Goal: Transaction & Acquisition: Obtain resource

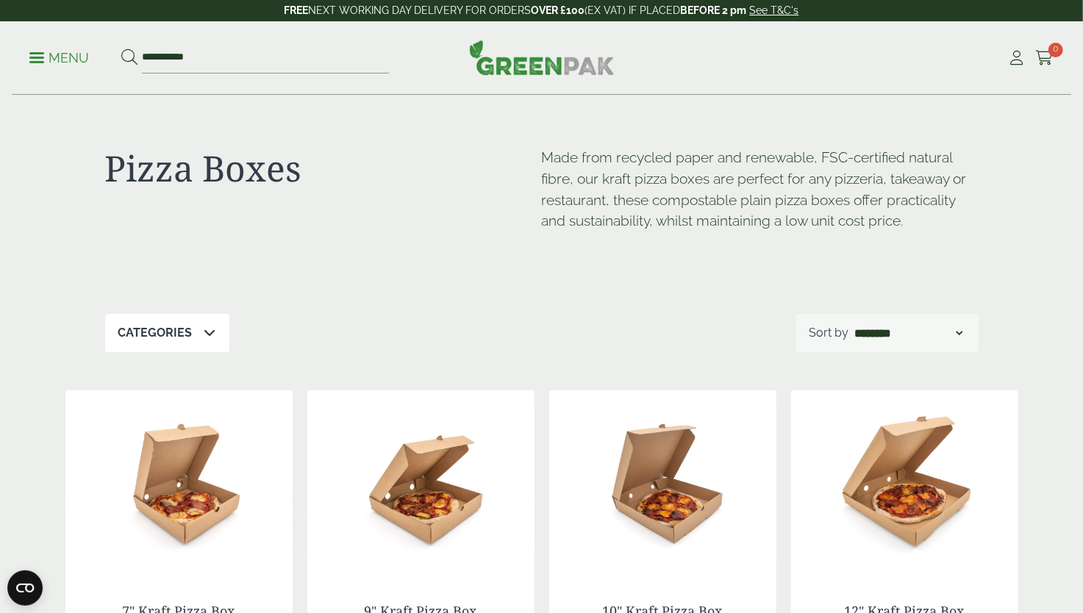
click at [61, 57] on p "Menu" at bounding box center [59, 58] width 60 height 18
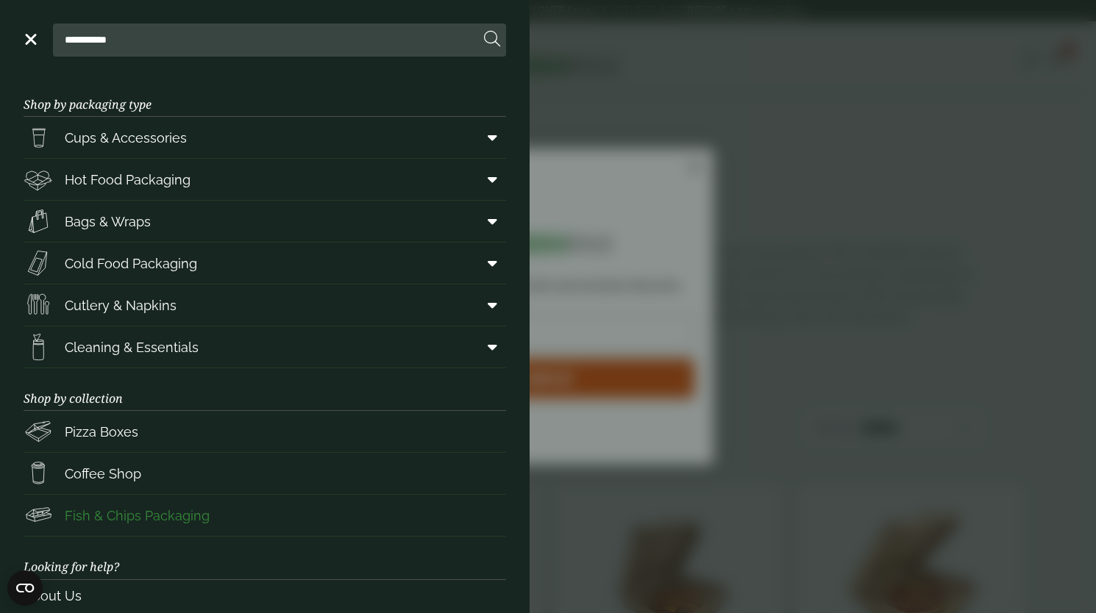
click at [110, 511] on span "Fish & Chips Packaging" at bounding box center [137, 516] width 145 height 20
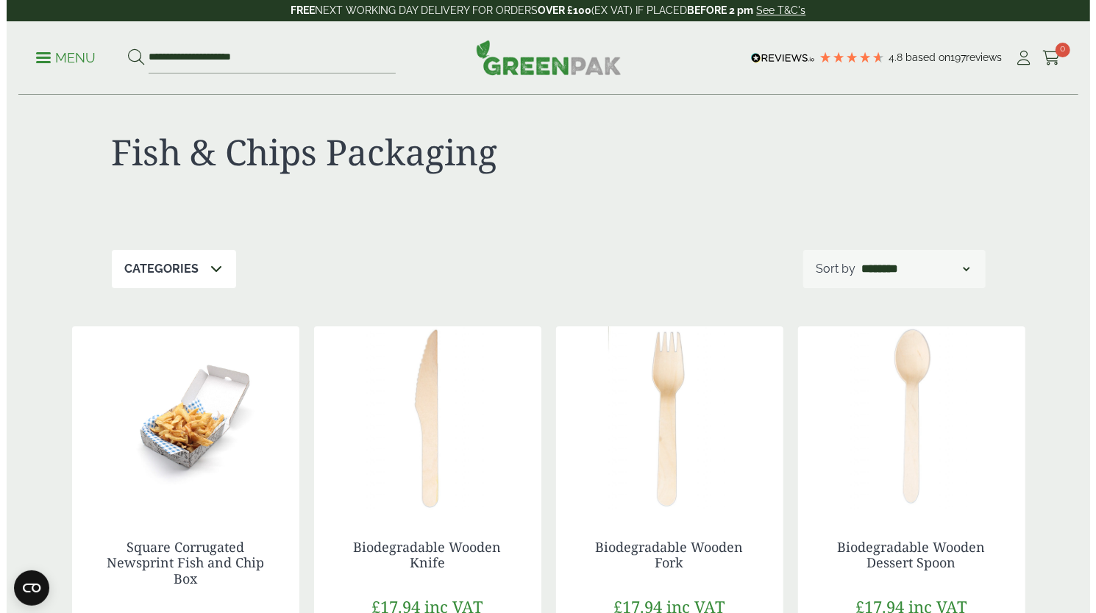
scroll to position [12, 0]
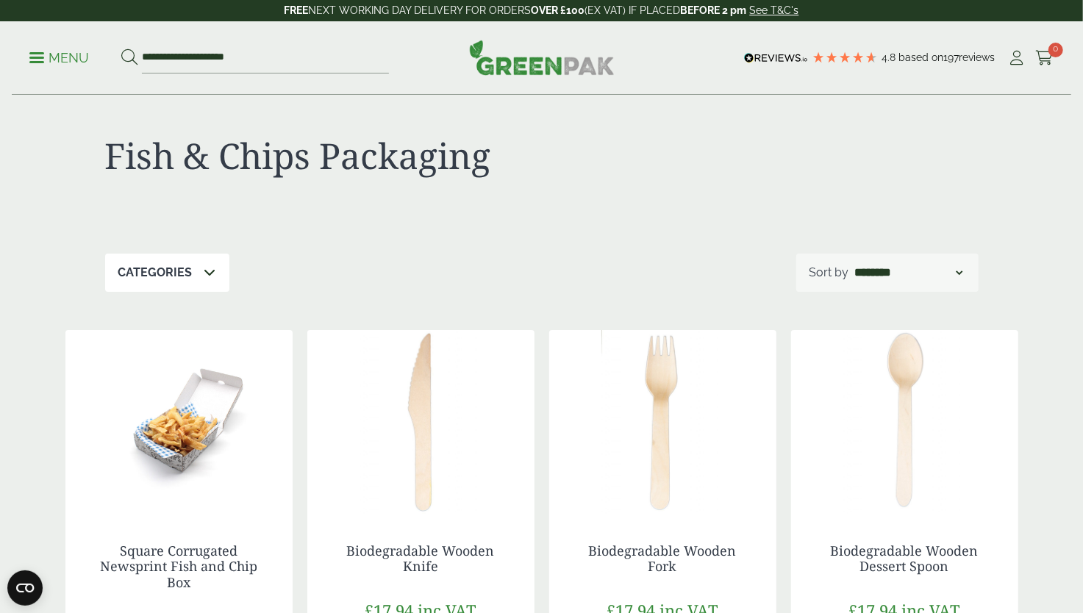
click at [49, 57] on p "Menu" at bounding box center [59, 58] width 60 height 18
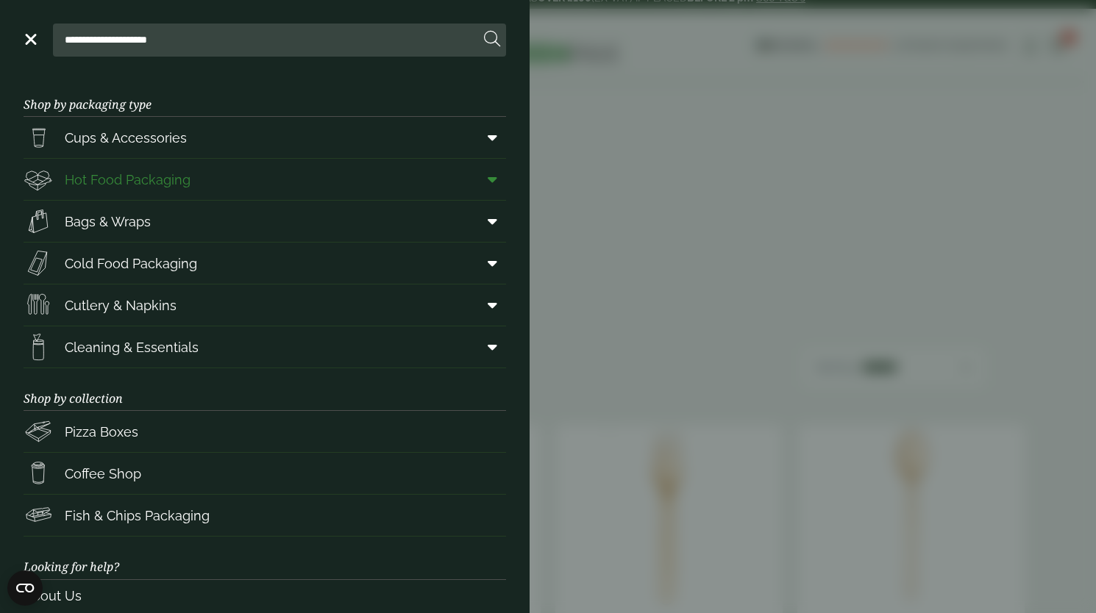
click at [144, 181] on span "Hot Food Packaging" at bounding box center [128, 180] width 126 height 20
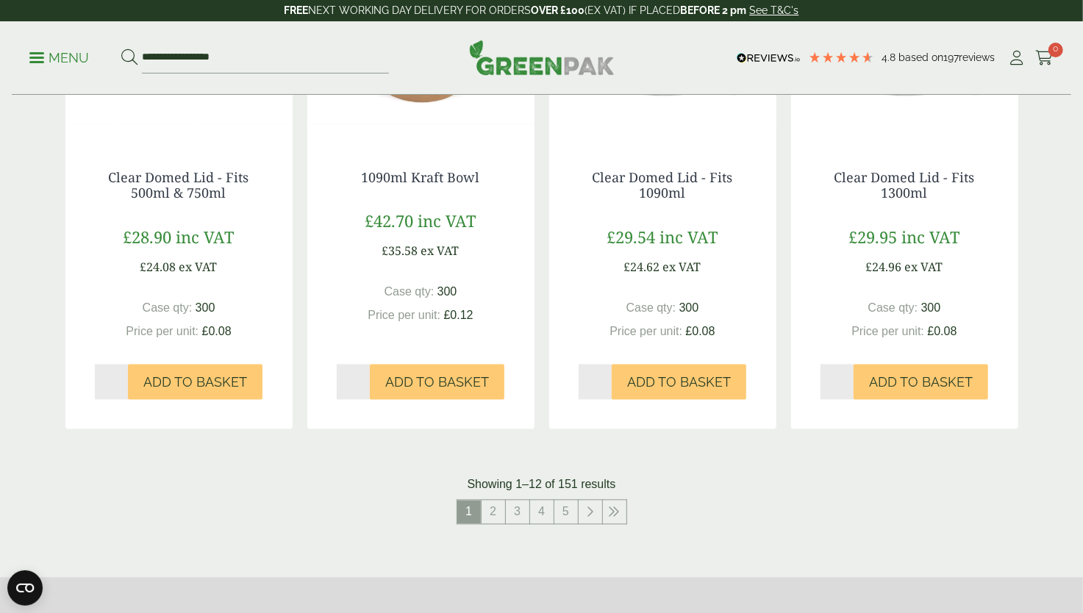
scroll to position [1538, 0]
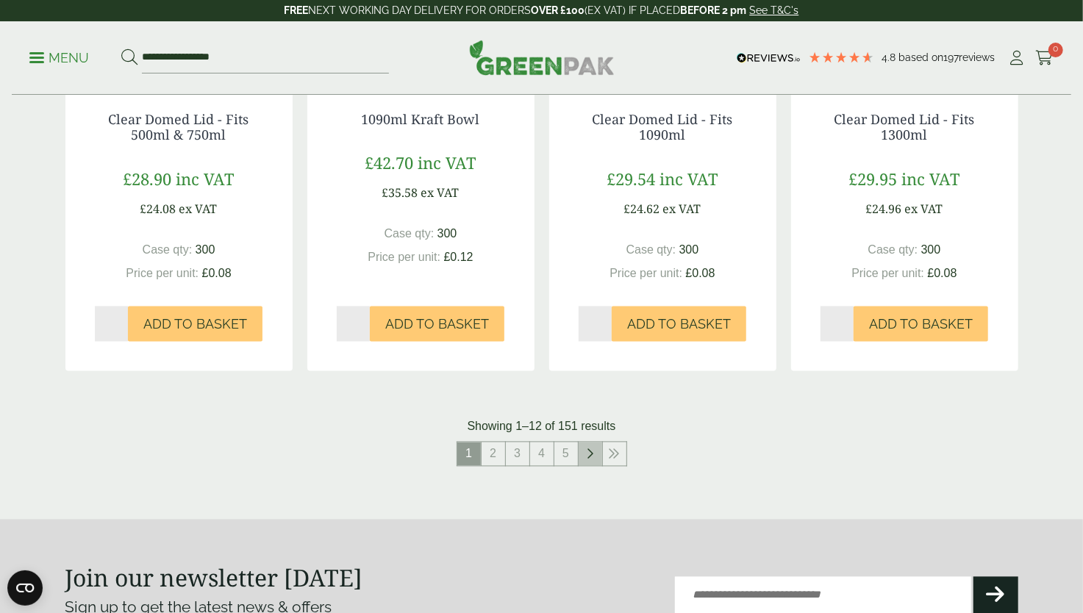
click at [588, 451] on icon at bounding box center [590, 455] width 7 height 12
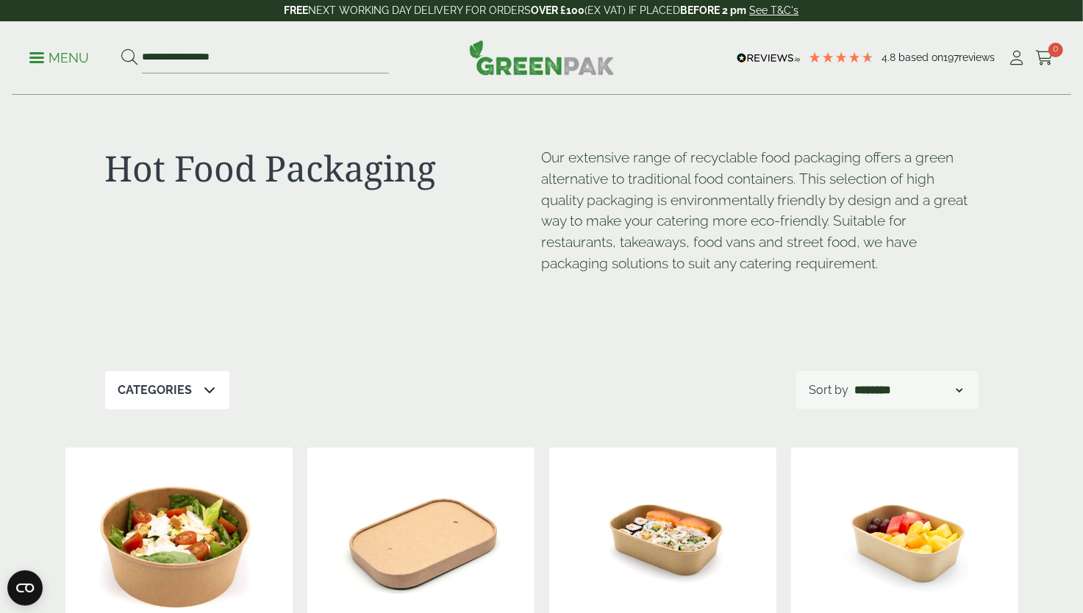
click at [49, 56] on p "Menu" at bounding box center [59, 58] width 60 height 18
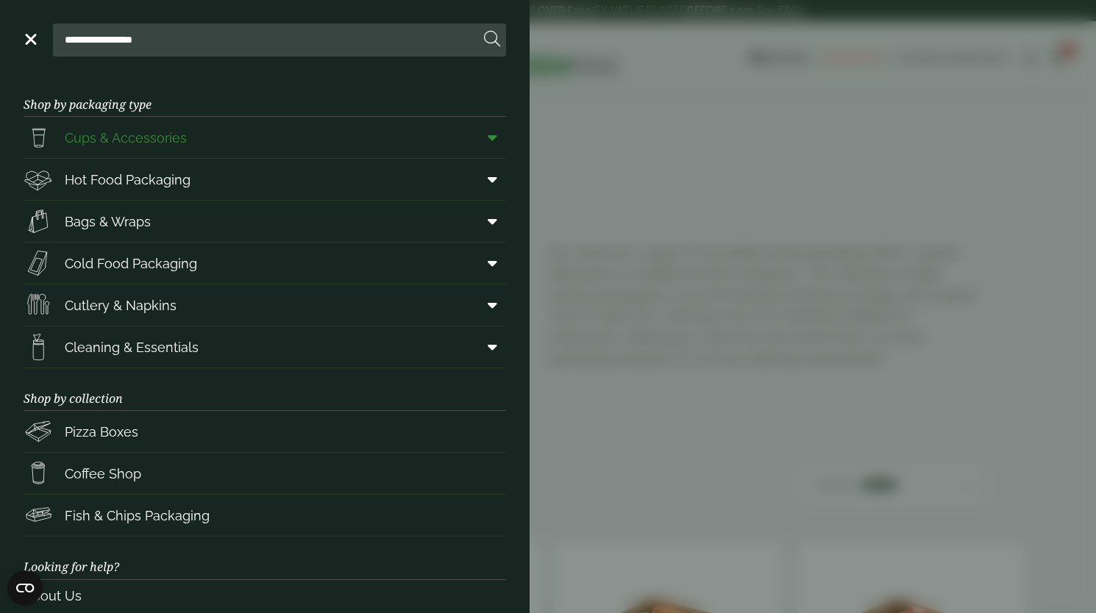
click at [84, 138] on span "Cups & Accessories" at bounding box center [126, 138] width 122 height 20
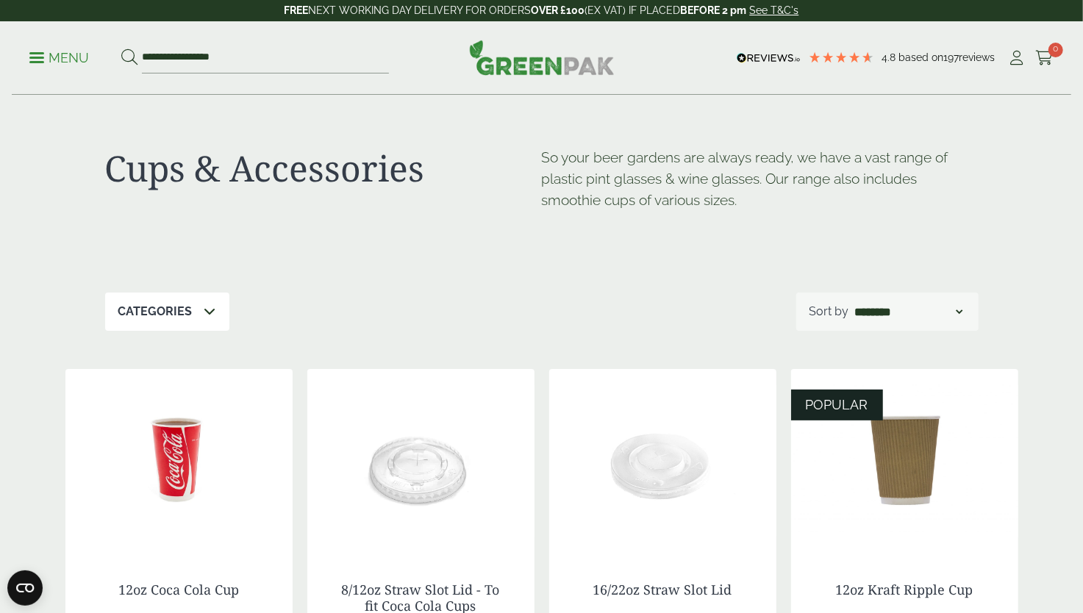
click at [35, 61] on link "Menu" at bounding box center [59, 56] width 60 height 15
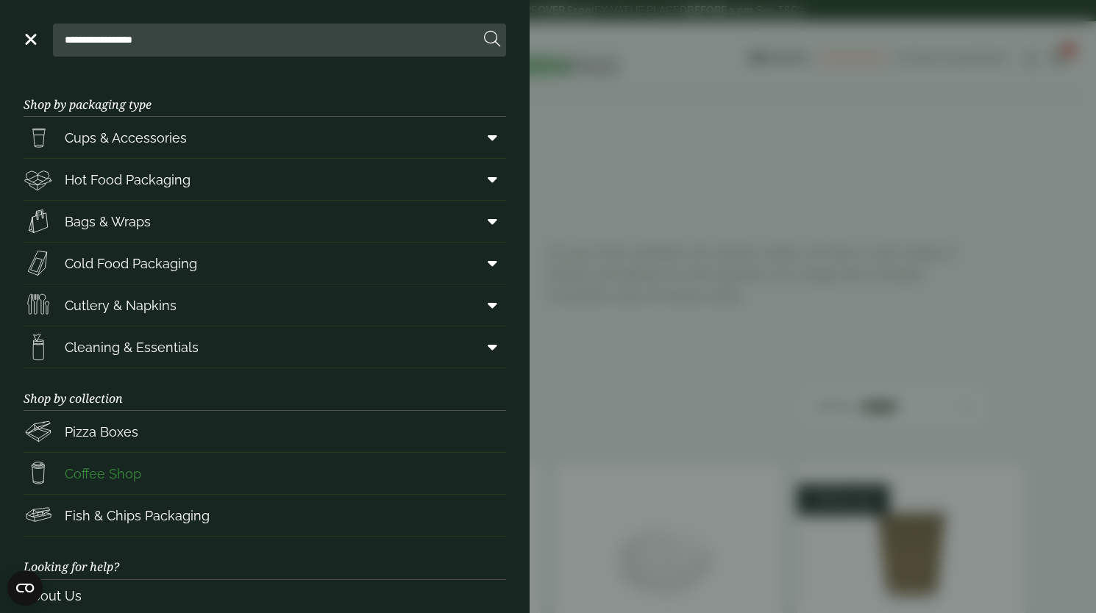
click at [108, 474] on span "Coffee Shop" at bounding box center [103, 474] width 76 height 20
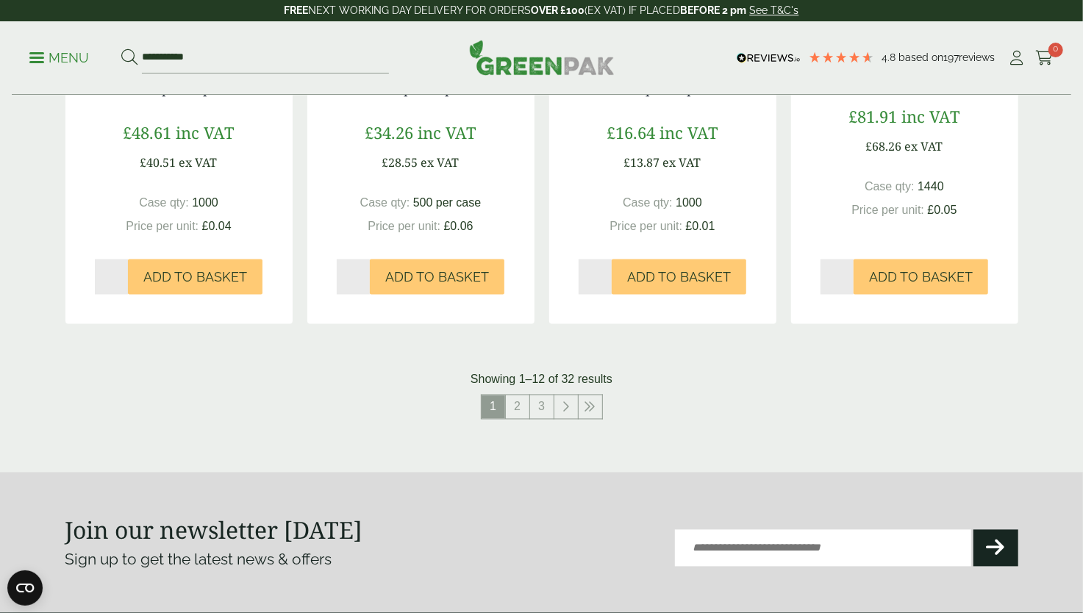
scroll to position [1451, 0]
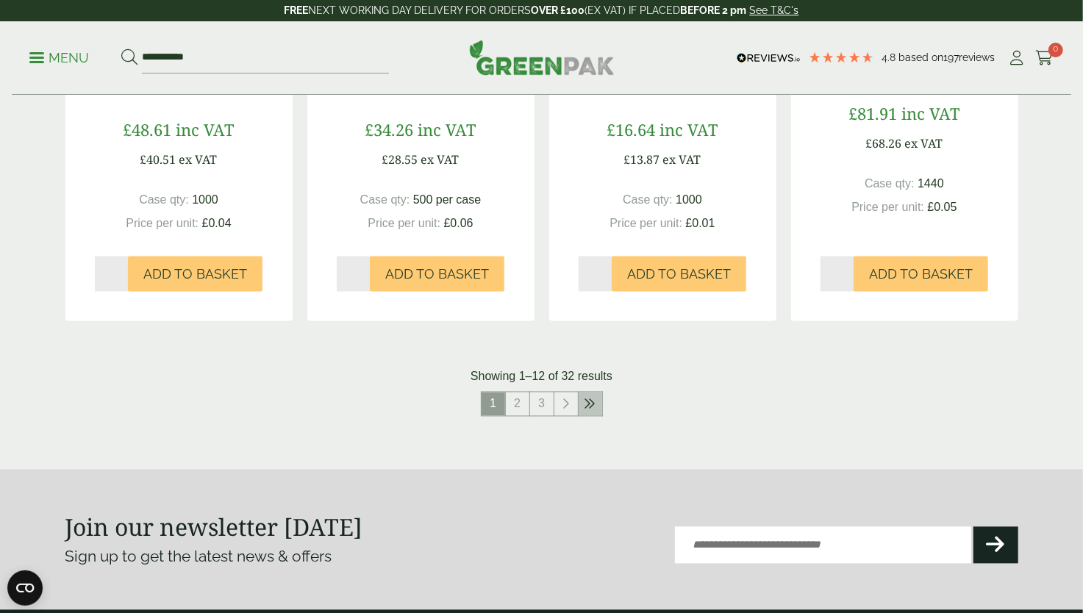
click at [588, 406] on icon at bounding box center [591, 405] width 12 height 12
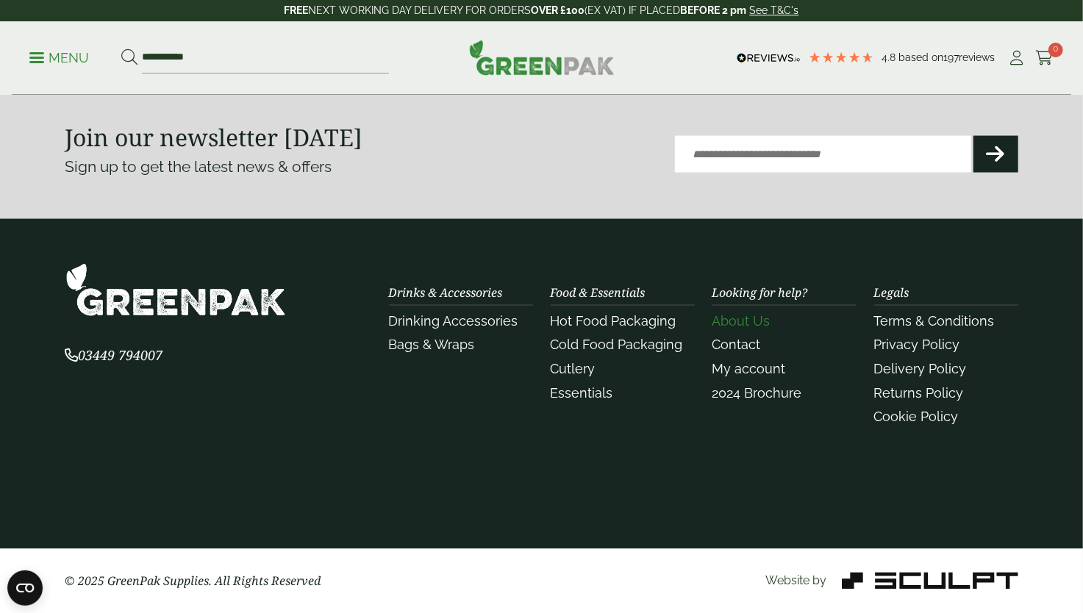
scroll to position [1321, 0]
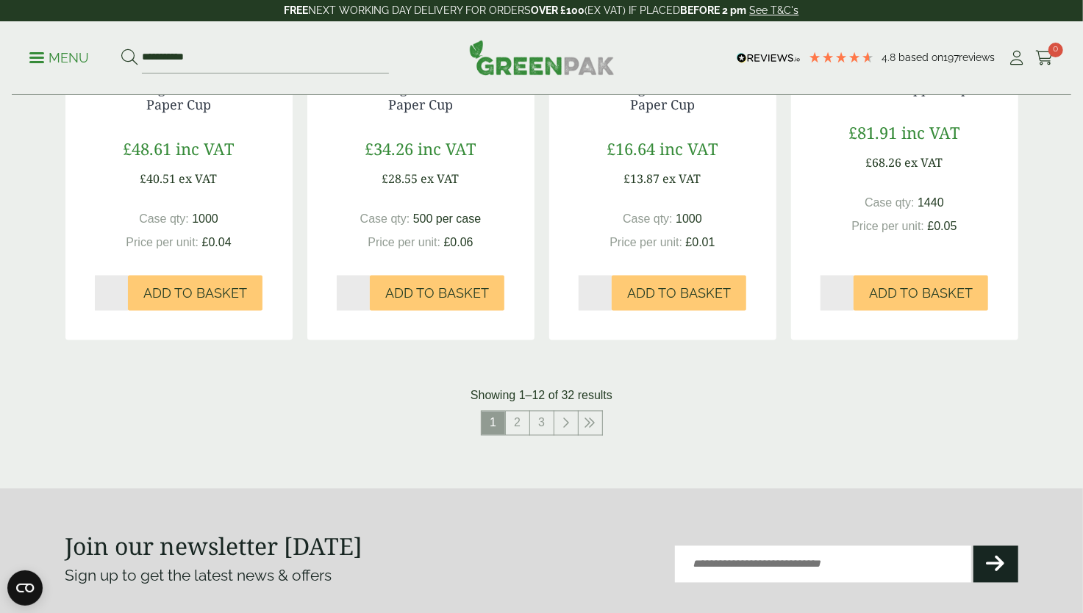
scroll to position [1837, 0]
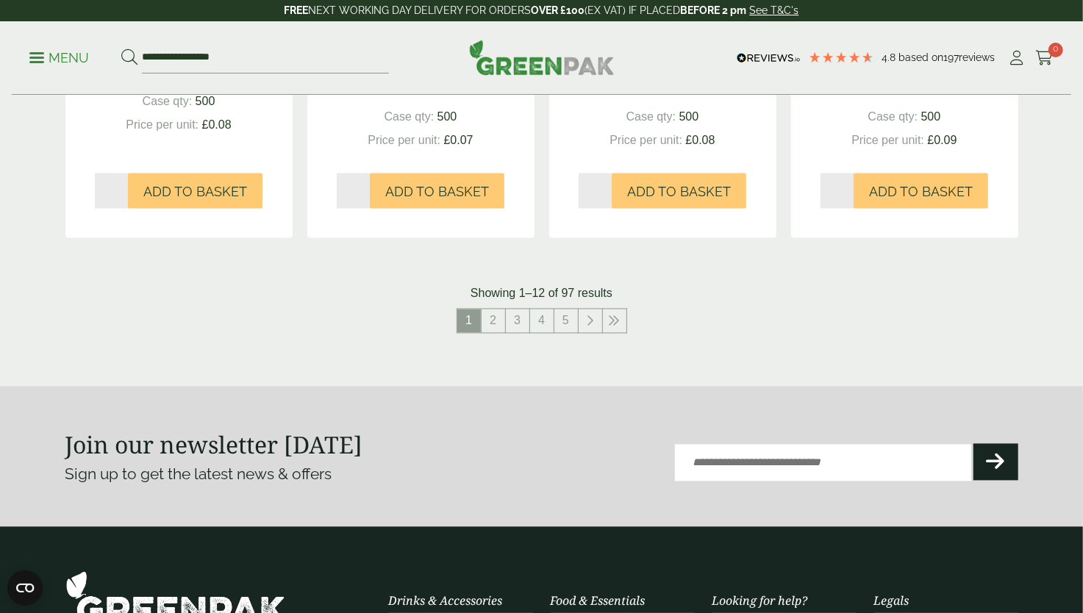
scroll to position [1573, 0]
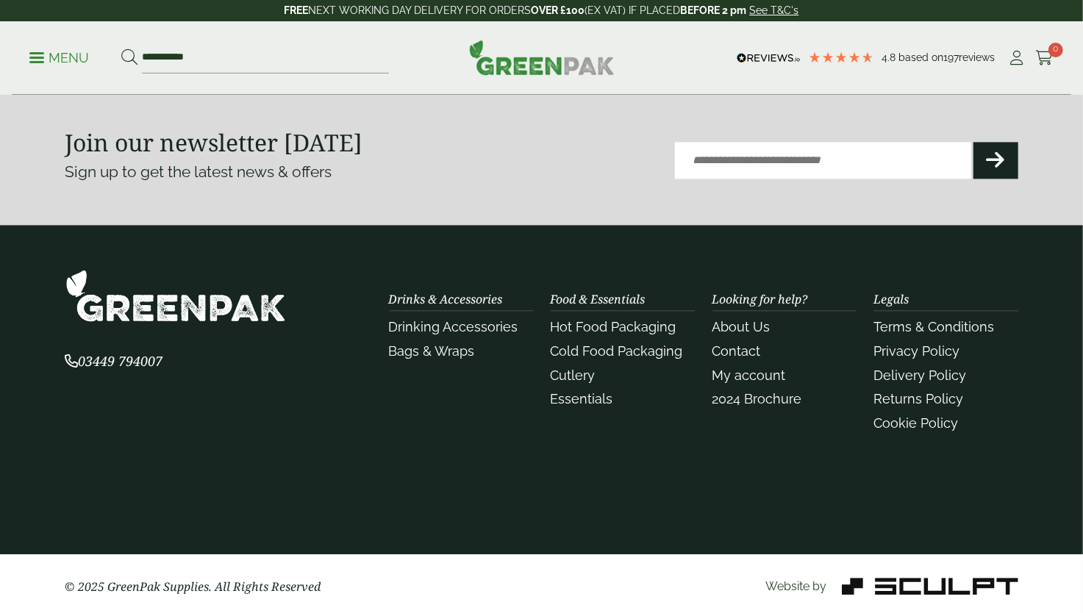
scroll to position [1837, 0]
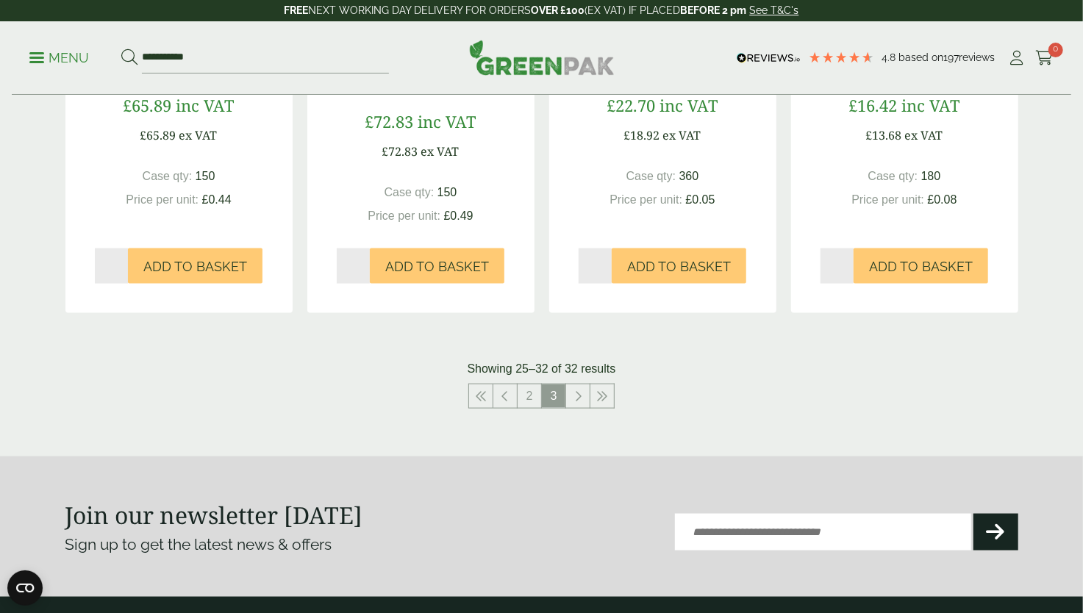
scroll to position [990, 0]
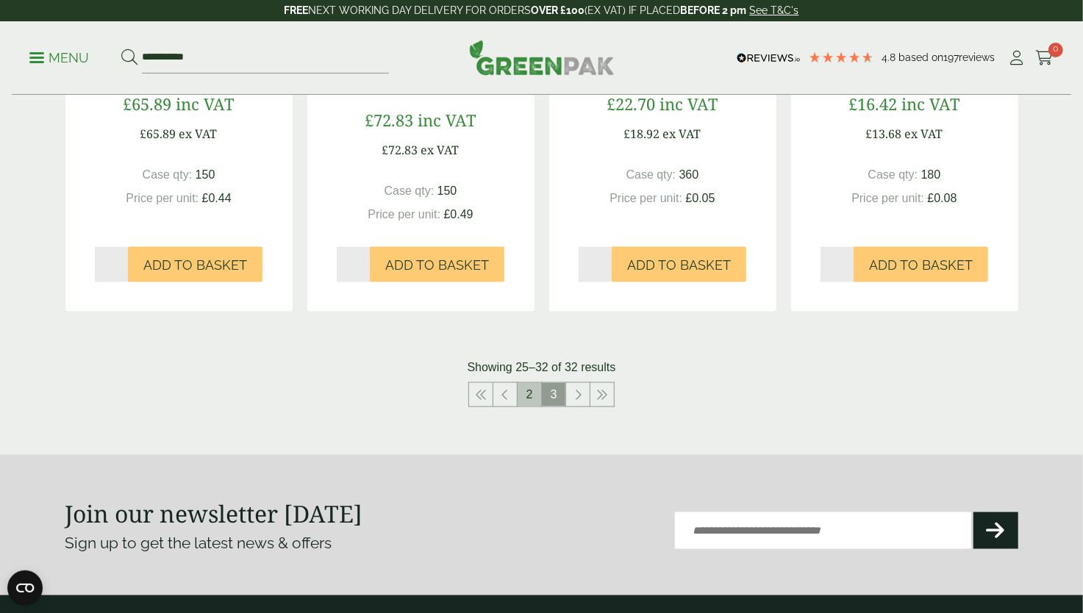
click at [531, 396] on link "2" at bounding box center [530, 395] width 24 height 24
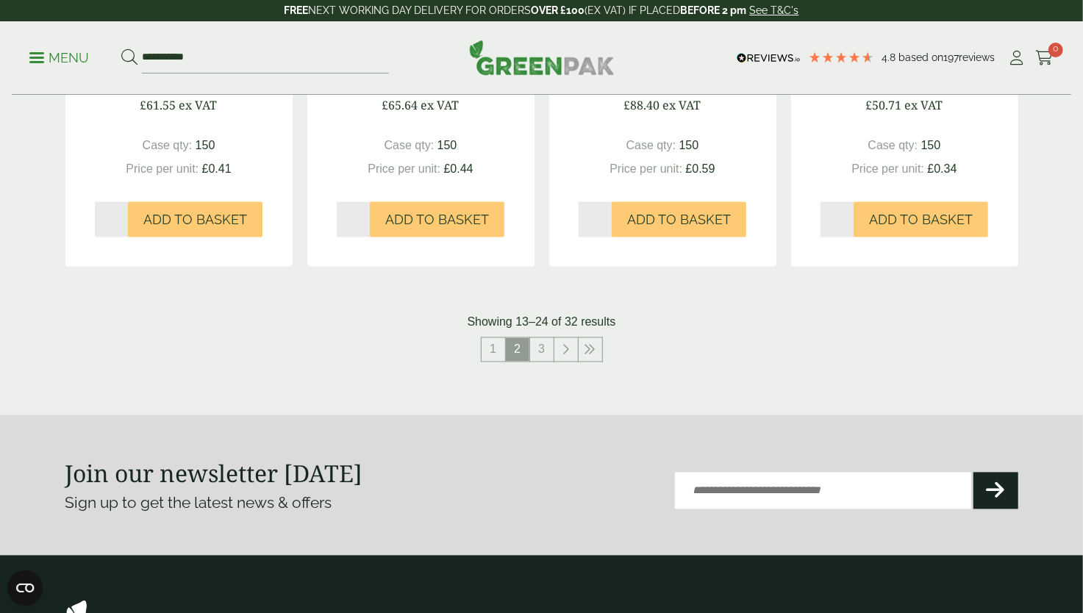
scroll to position [1494, 0]
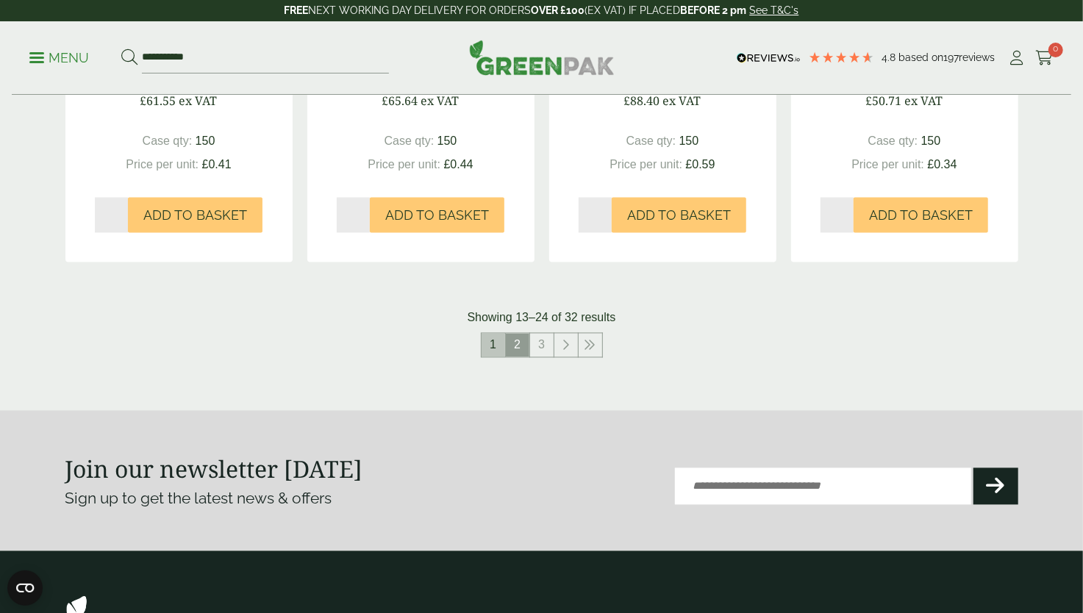
click at [499, 343] on link "1" at bounding box center [494, 346] width 24 height 24
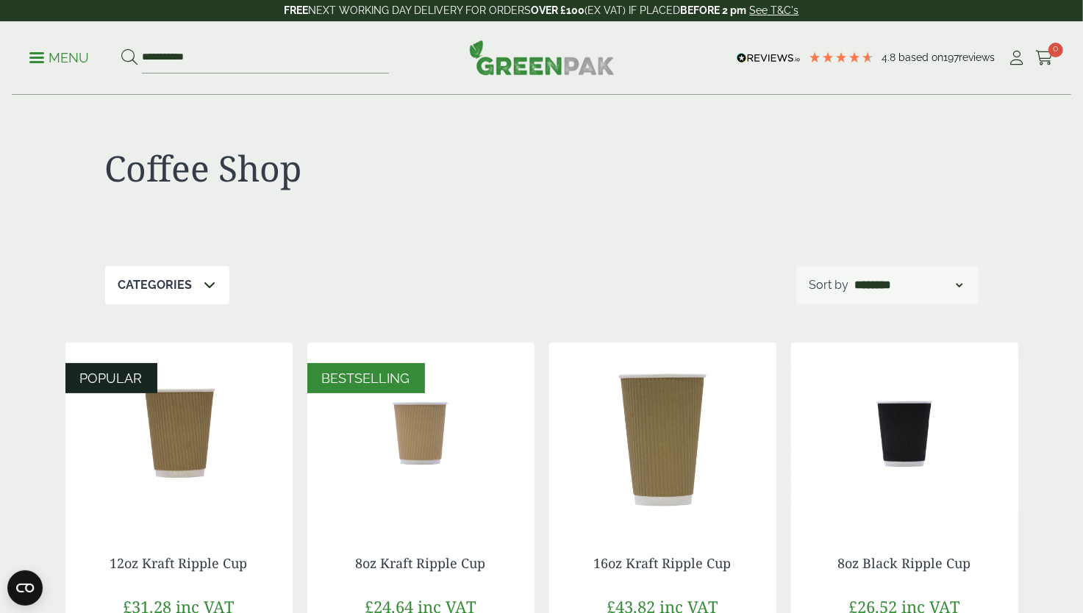
click at [47, 55] on p "Menu" at bounding box center [59, 58] width 60 height 18
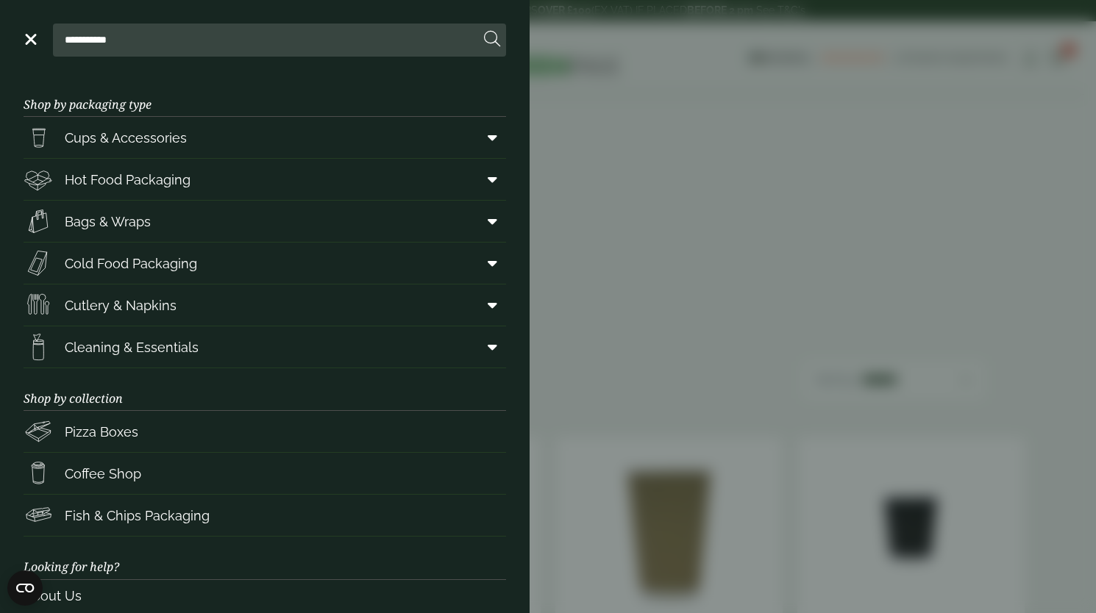
click at [47, 55] on div "**********" at bounding box center [265, 40] width 482 height 33
click at [140, 312] on span "Cutlery & Napkins" at bounding box center [121, 306] width 112 height 20
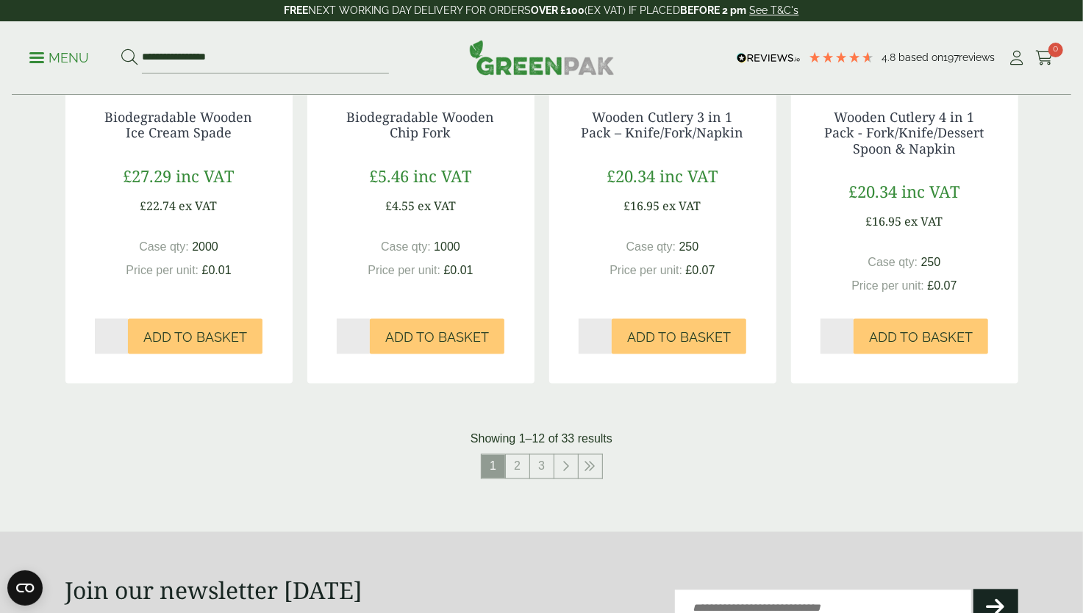
scroll to position [1526, 0]
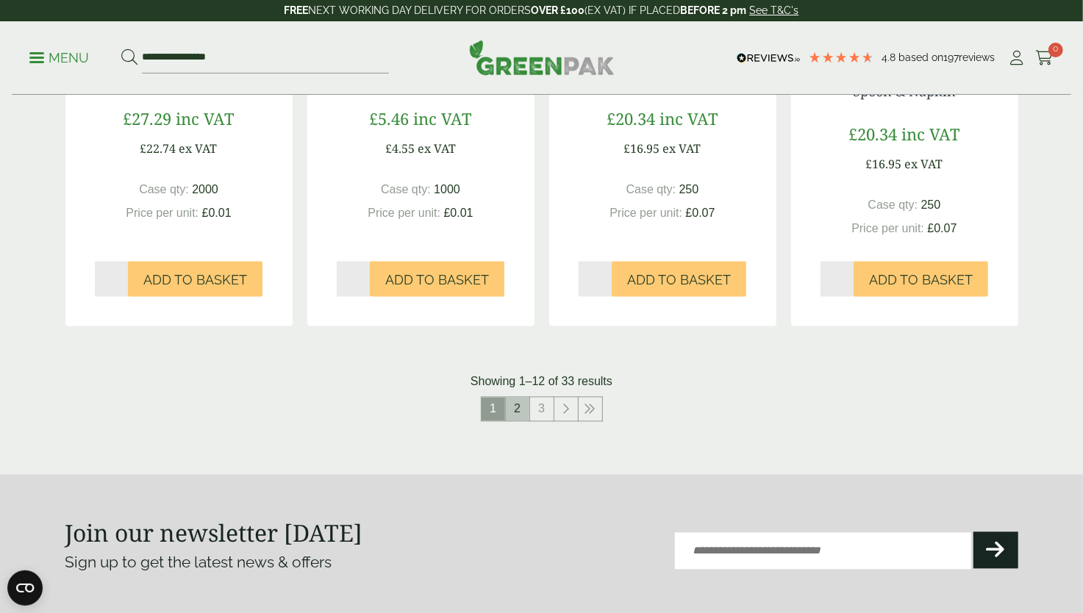
click at [515, 421] on link "2" at bounding box center [518, 410] width 24 height 24
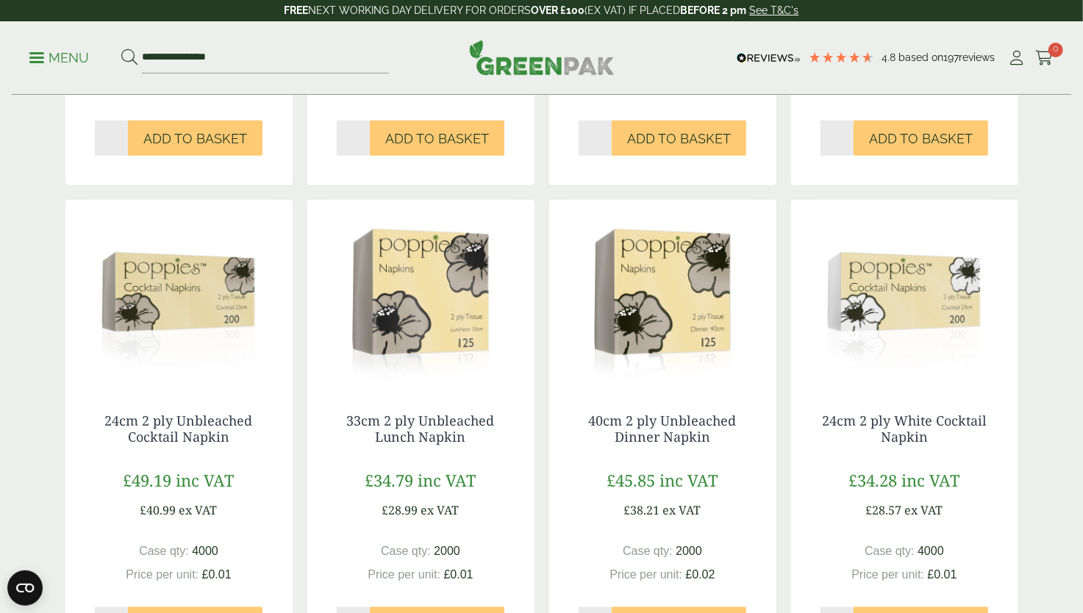
scroll to position [691, 0]
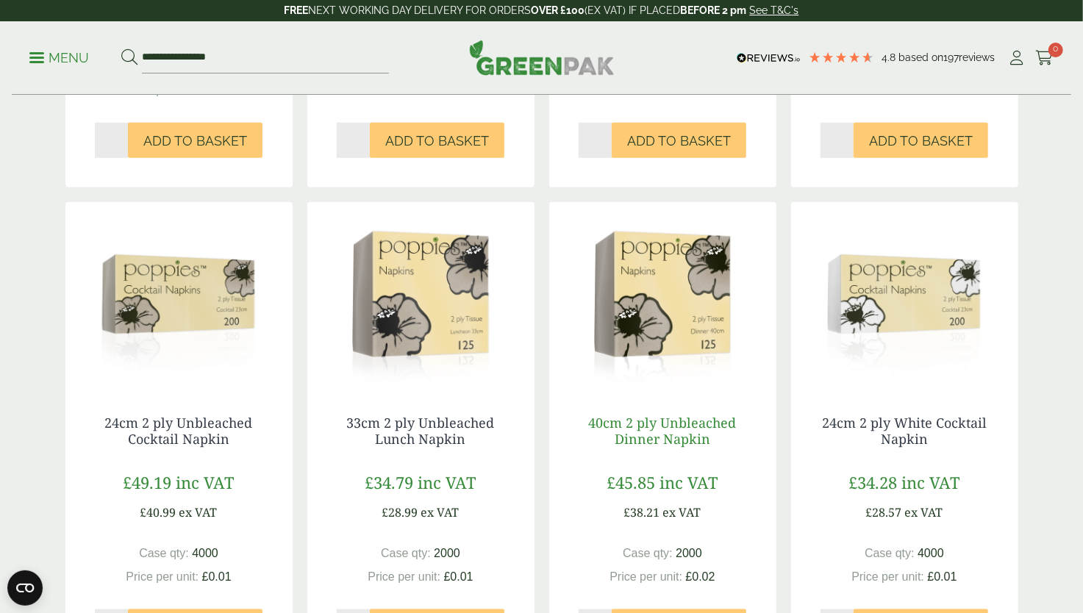
click at [640, 448] on link "40cm 2 ply Unbleached Dinner Napkin" at bounding box center [663, 431] width 148 height 34
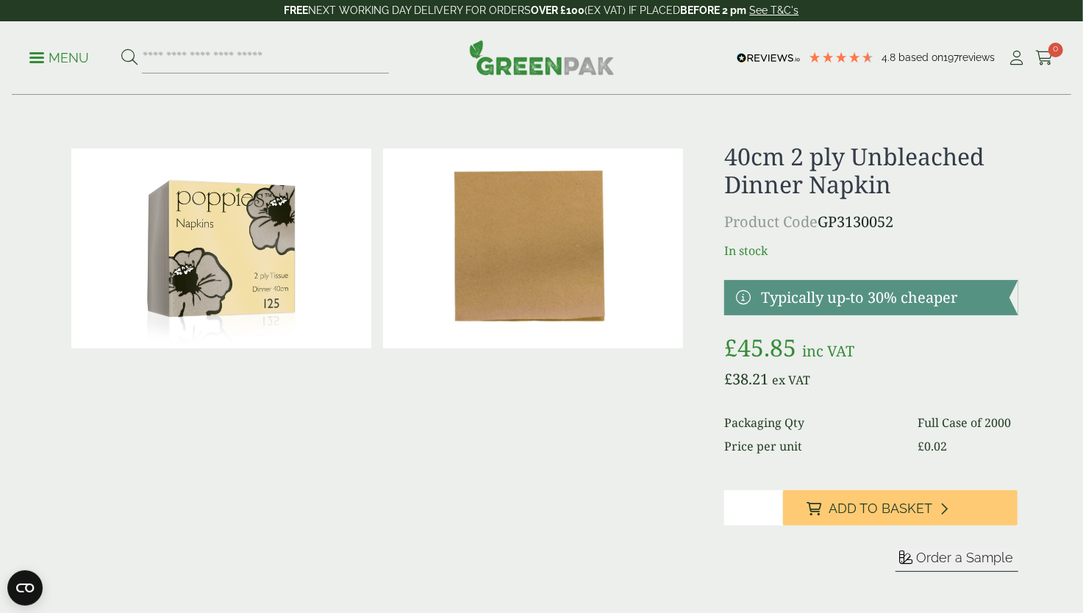
click at [242, 253] on img at bounding box center [221, 249] width 300 height 200
click at [537, 264] on img at bounding box center [533, 249] width 300 height 200
click at [624, 466] on div at bounding box center [377, 375] width 624 height 465
click at [962, 559] on span "Order a Sample" at bounding box center [965, 557] width 97 height 15
click at [620, 475] on div at bounding box center [377, 375] width 624 height 465
